Goal: Task Accomplishment & Management: Use online tool/utility

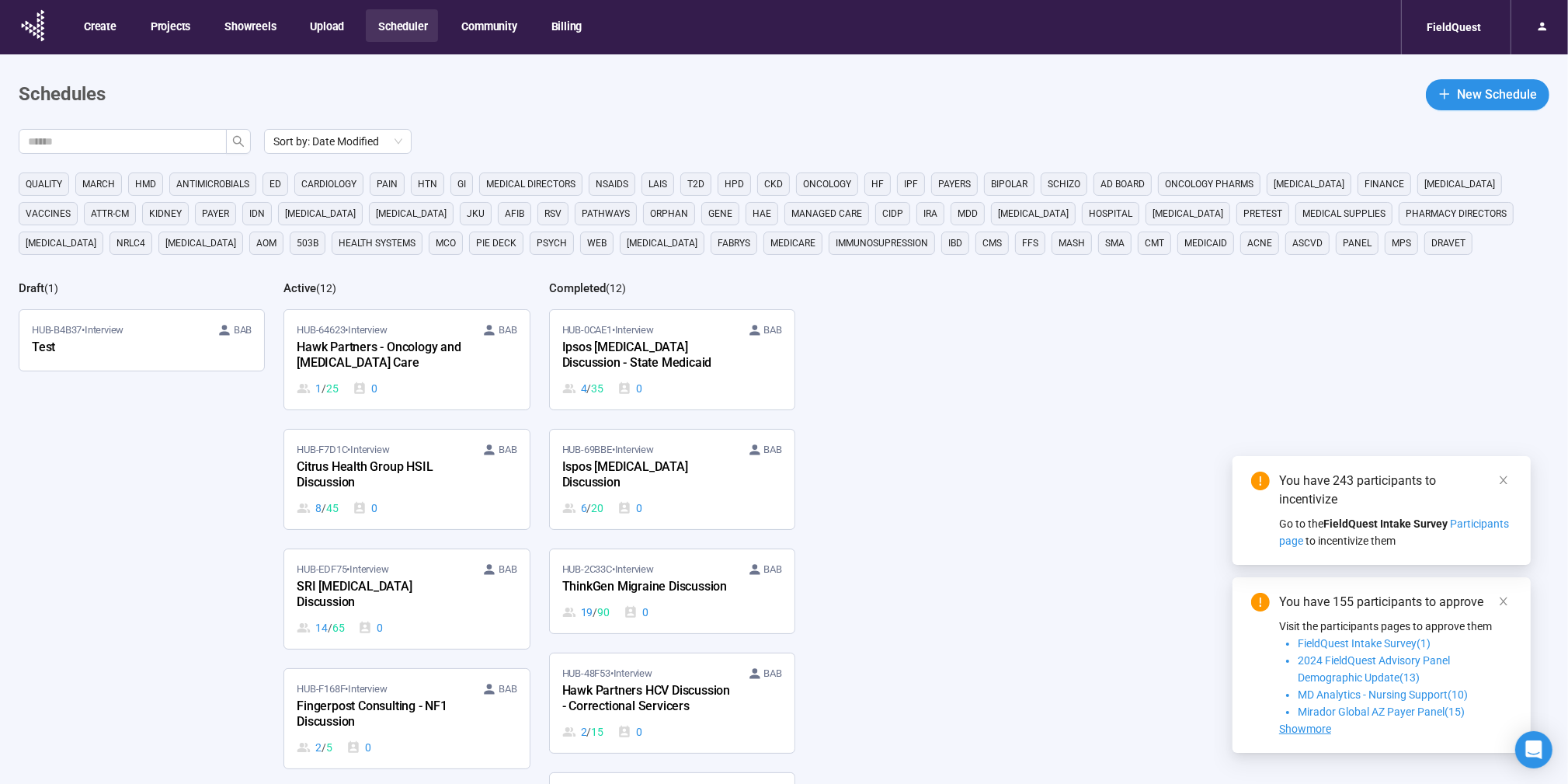
click at [402, 363] on div "Hawk Partners - Oncology and [MEDICAL_DATA] Care" at bounding box center [382, 356] width 171 height 36
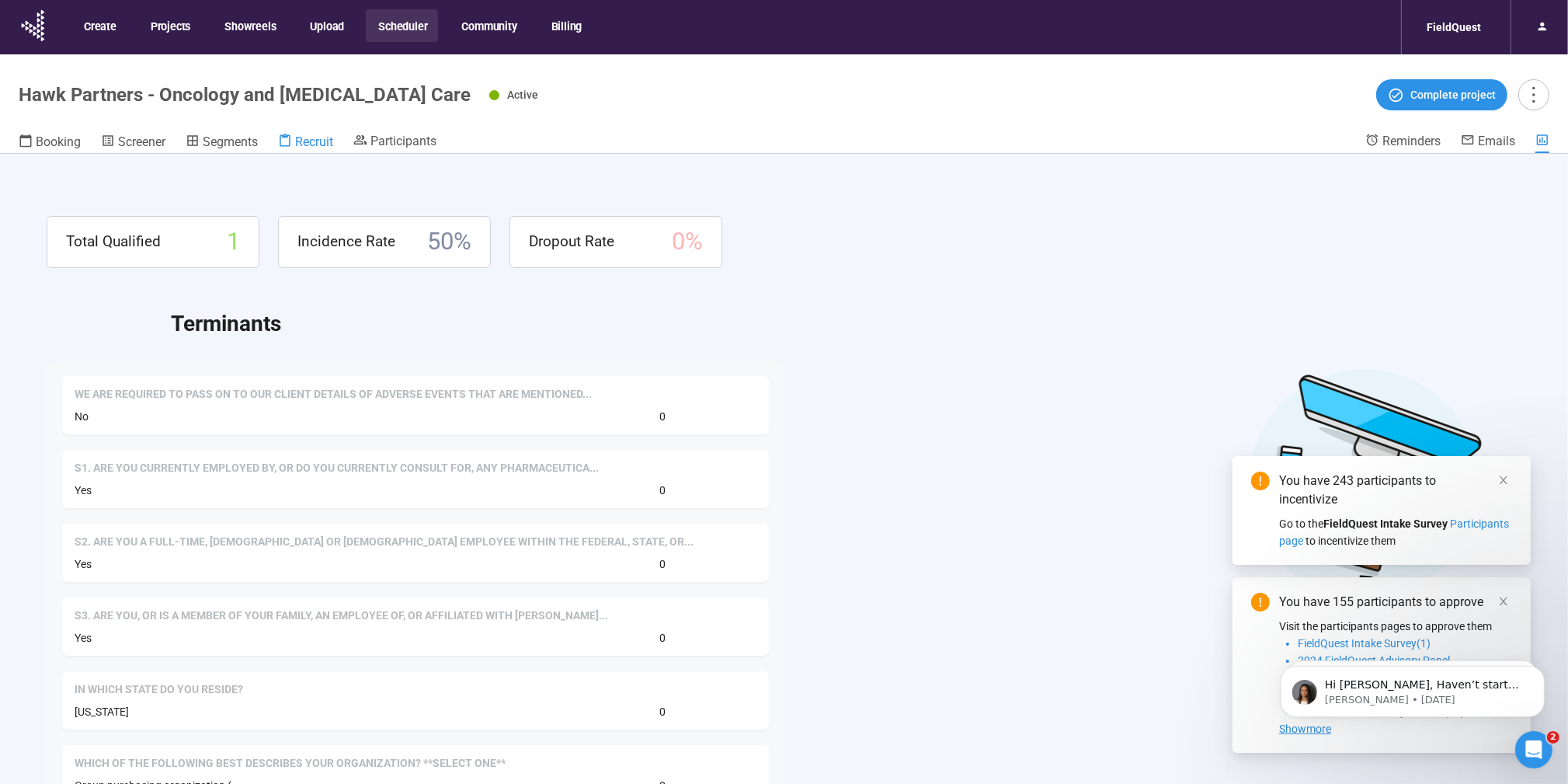
click at [298, 137] on span "Recruit" at bounding box center [314, 141] width 38 height 15
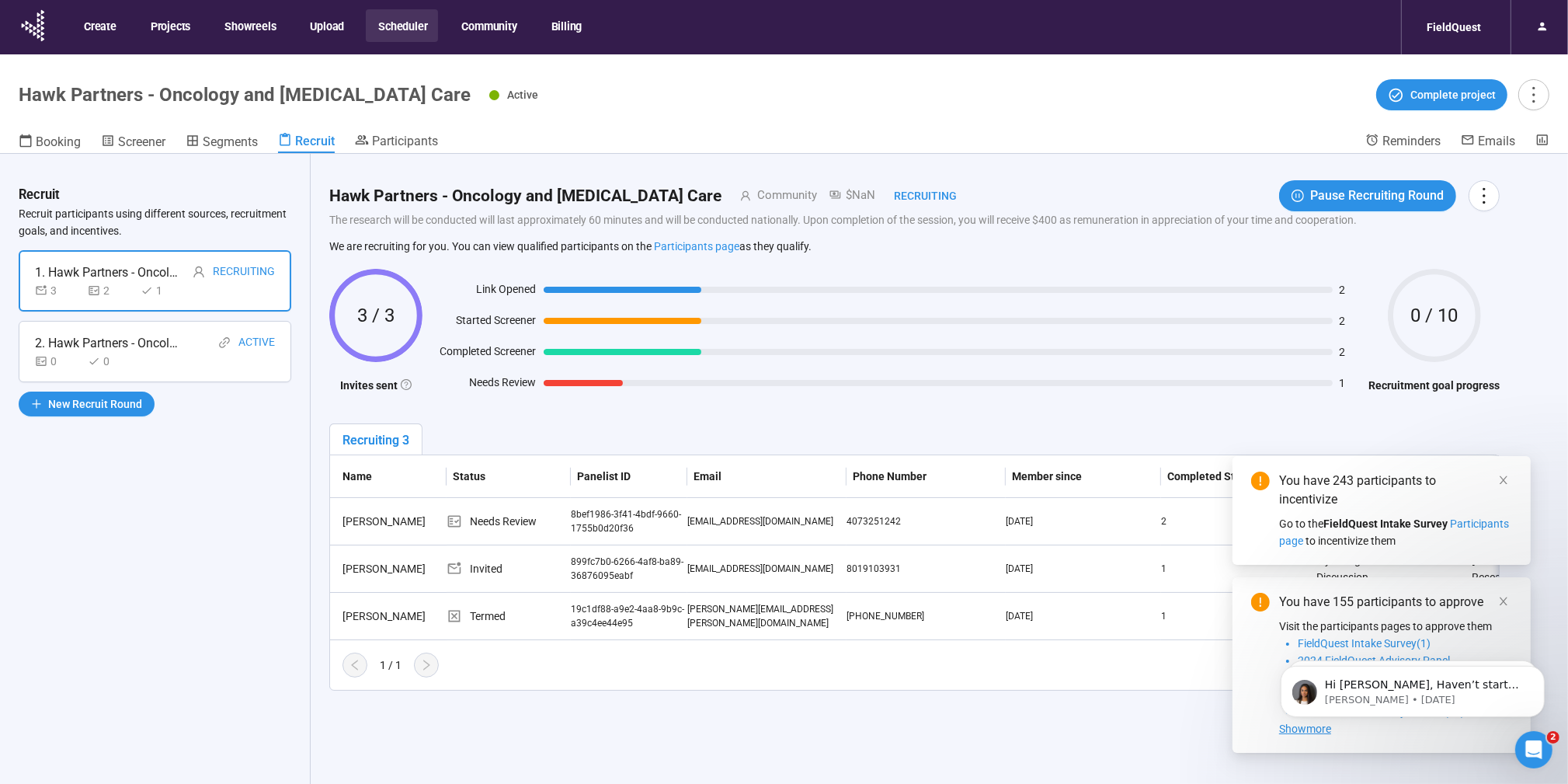
click at [401, 18] on button "Scheduler" at bounding box center [402, 25] width 72 height 33
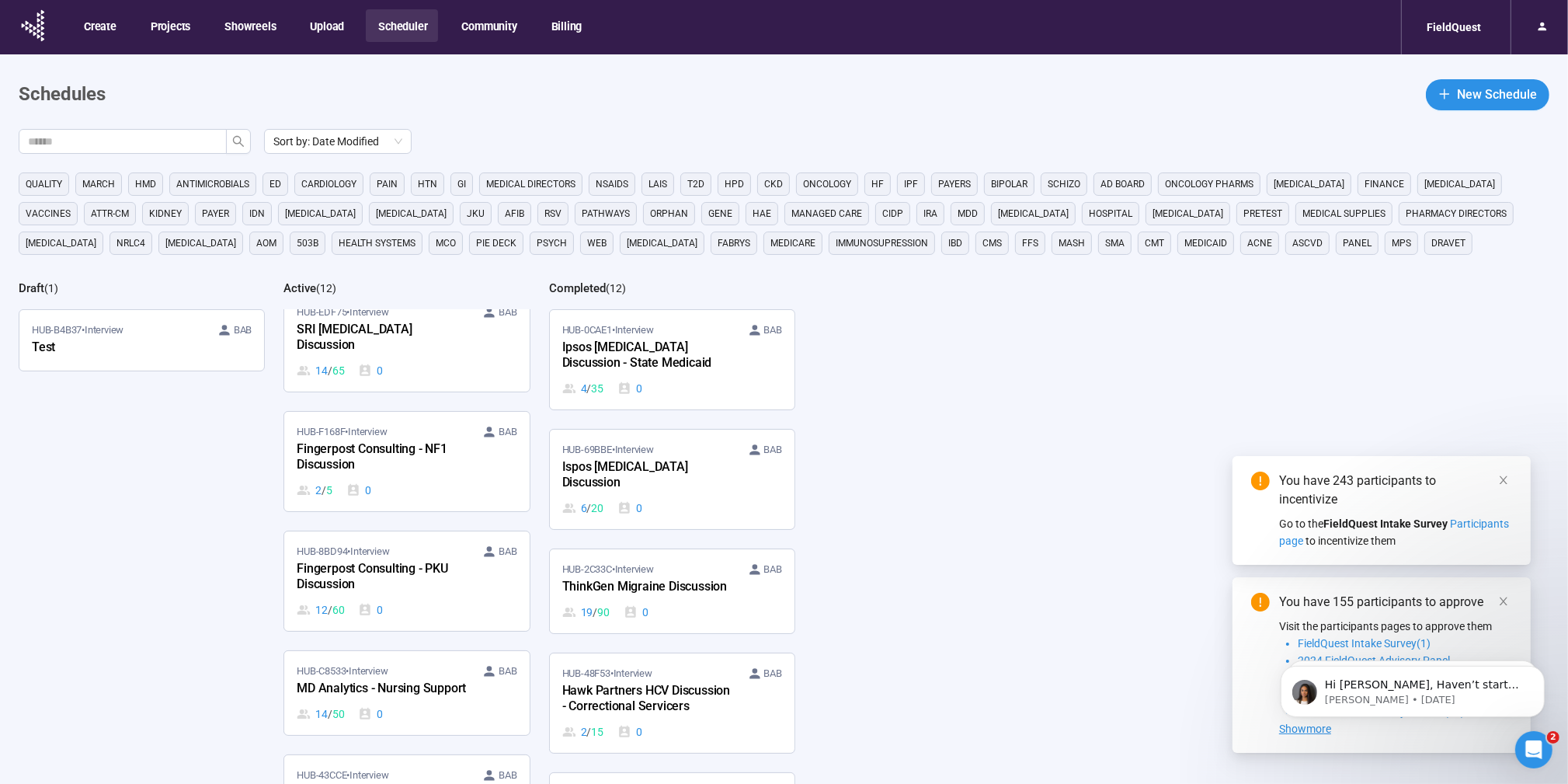
scroll to position [302, 0]
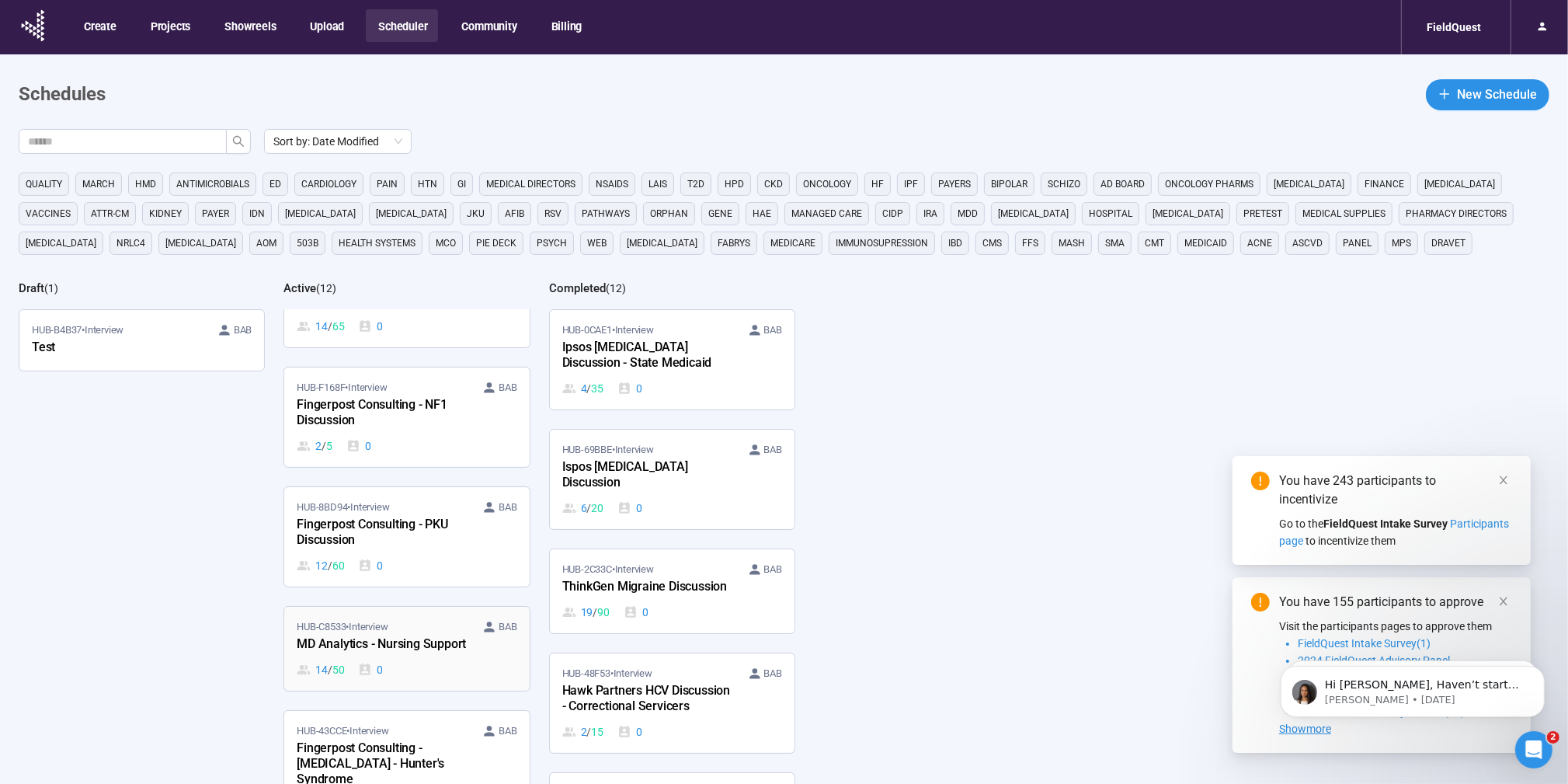
click at [388, 620] on span "HUB-C8533 • Interview" at bounding box center [342, 628] width 91 height 16
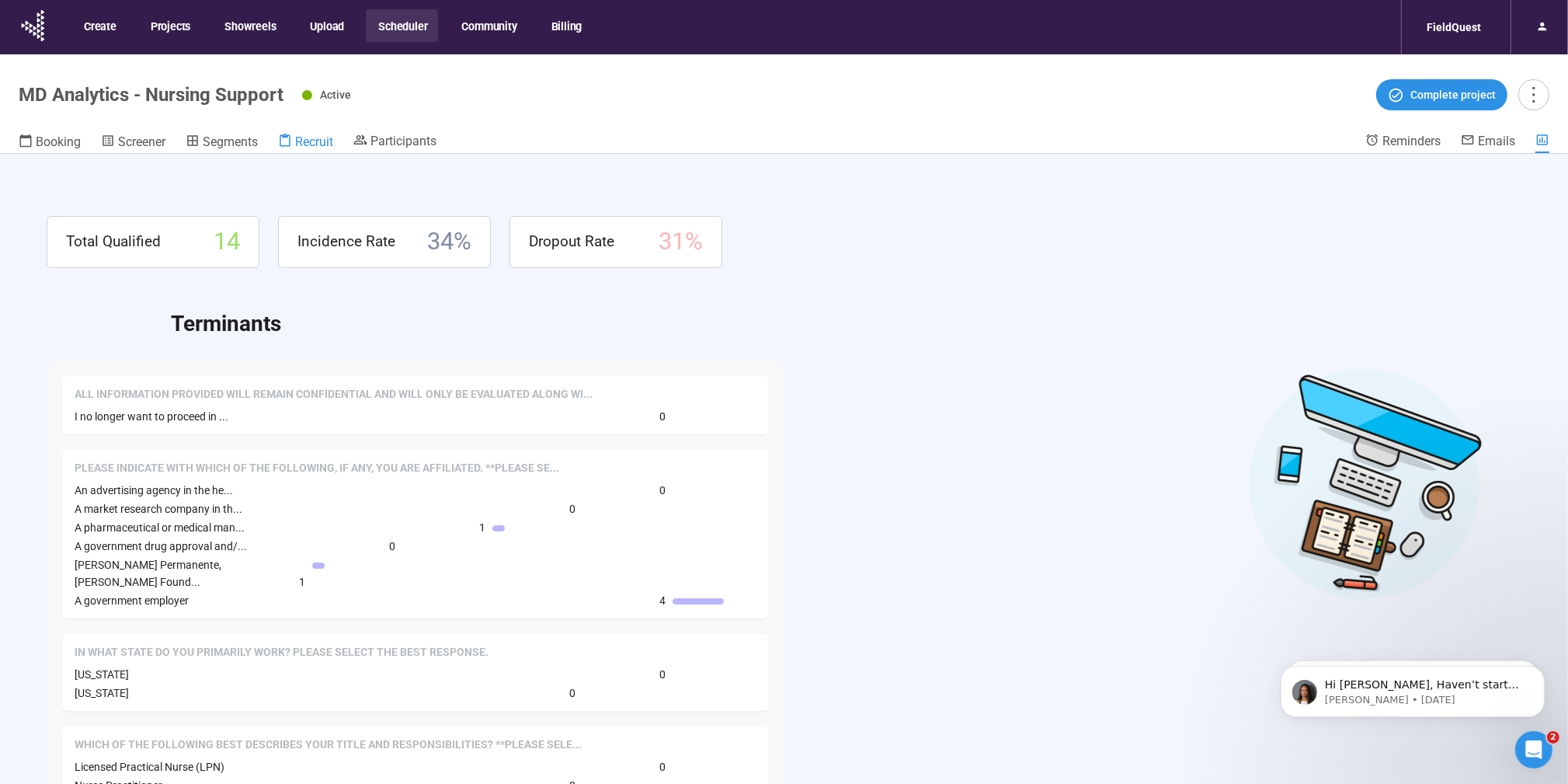
click at [311, 139] on span "Recruit" at bounding box center [314, 141] width 38 height 15
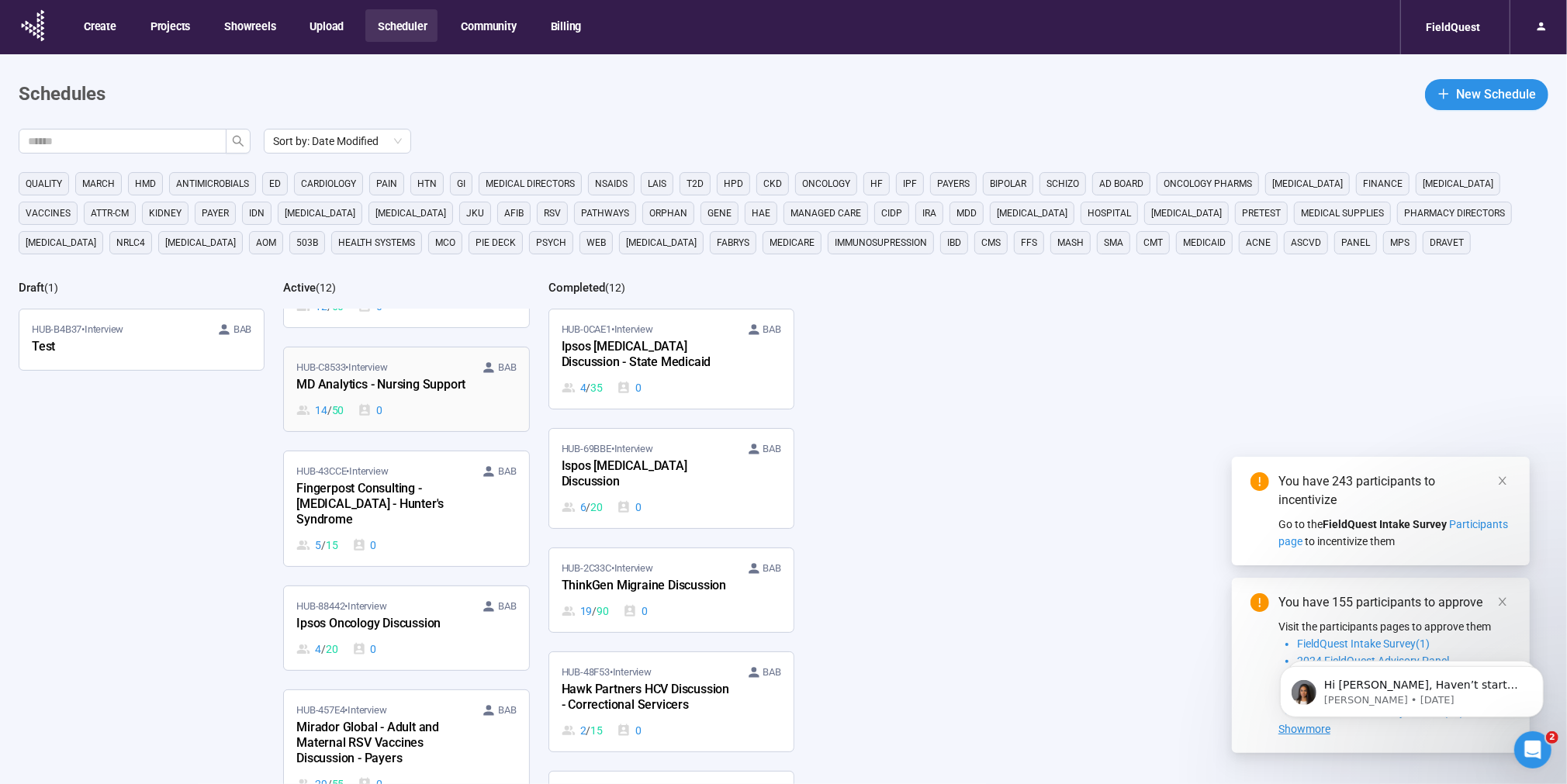
scroll to position [560, 0]
click at [418, 374] on div "MD Analytics - Nursing Support" at bounding box center [381, 384] width 171 height 20
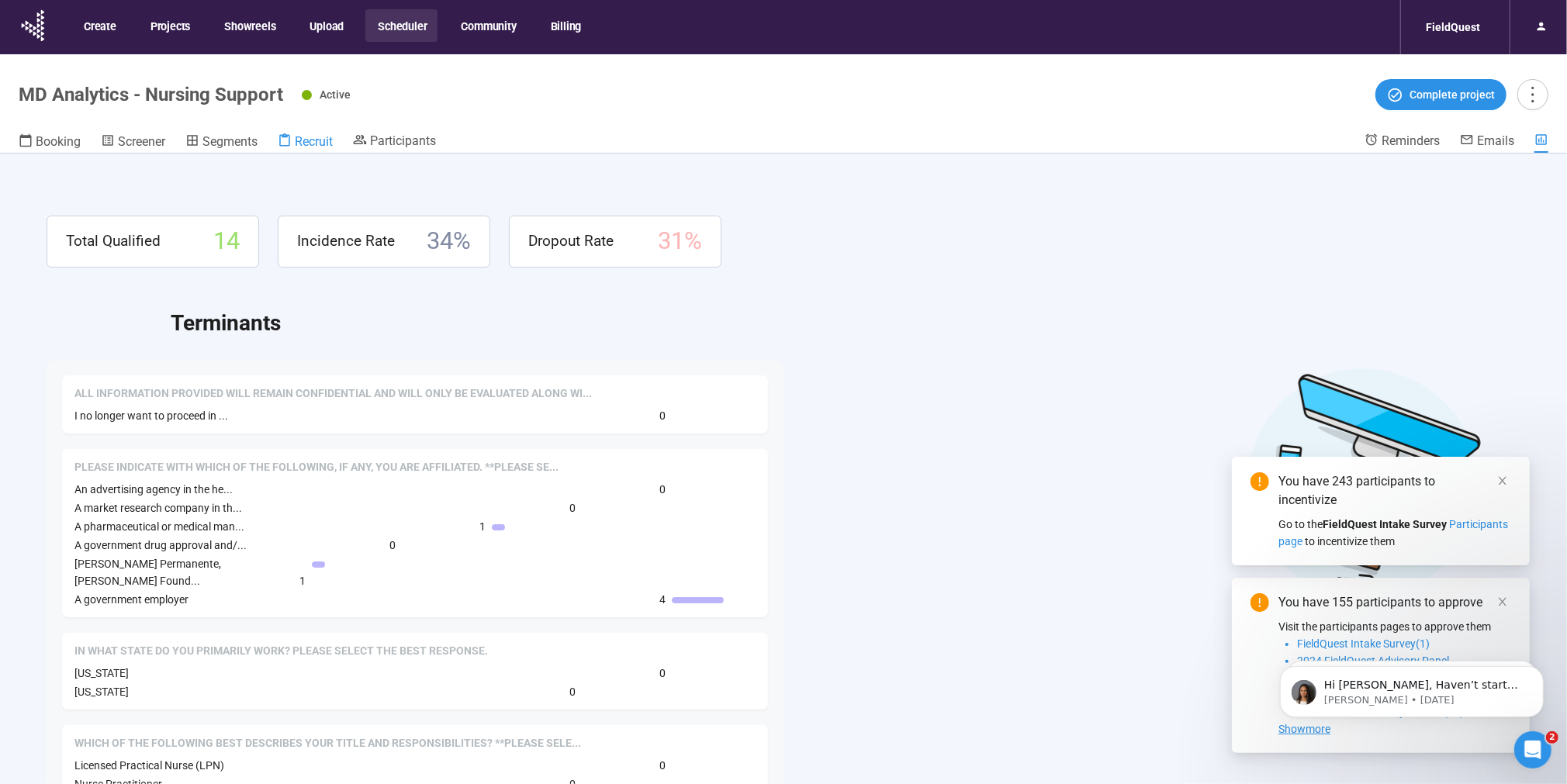
click at [302, 142] on span "Recruit" at bounding box center [313, 141] width 38 height 15
